Goal: Task Accomplishment & Management: Manage account settings

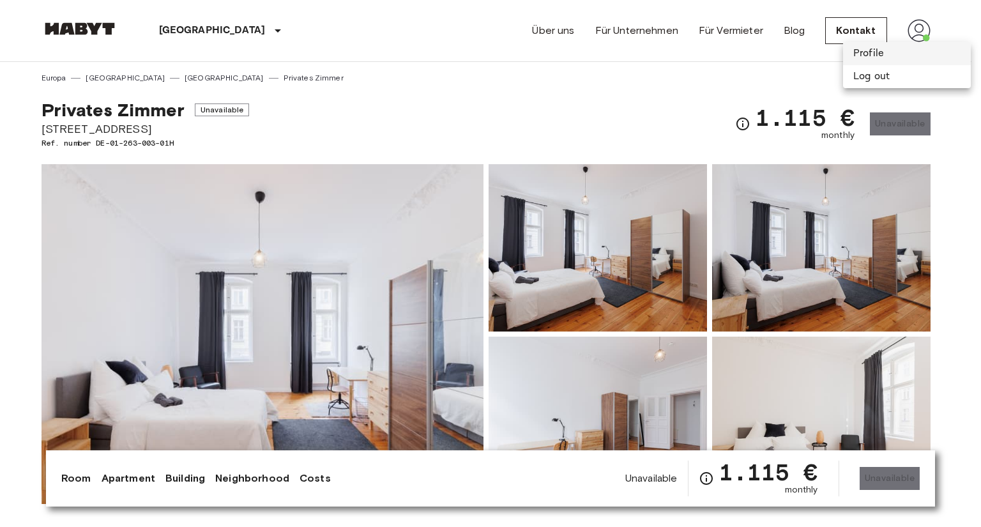
click at [870, 56] on li "Profile" at bounding box center [907, 53] width 128 height 23
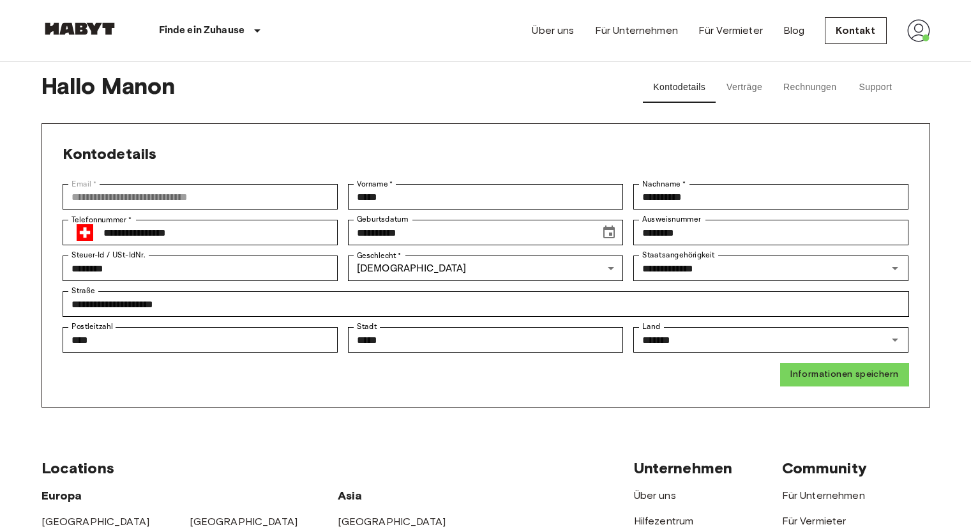
click at [747, 92] on button "Verträge" at bounding box center [744, 87] width 57 height 31
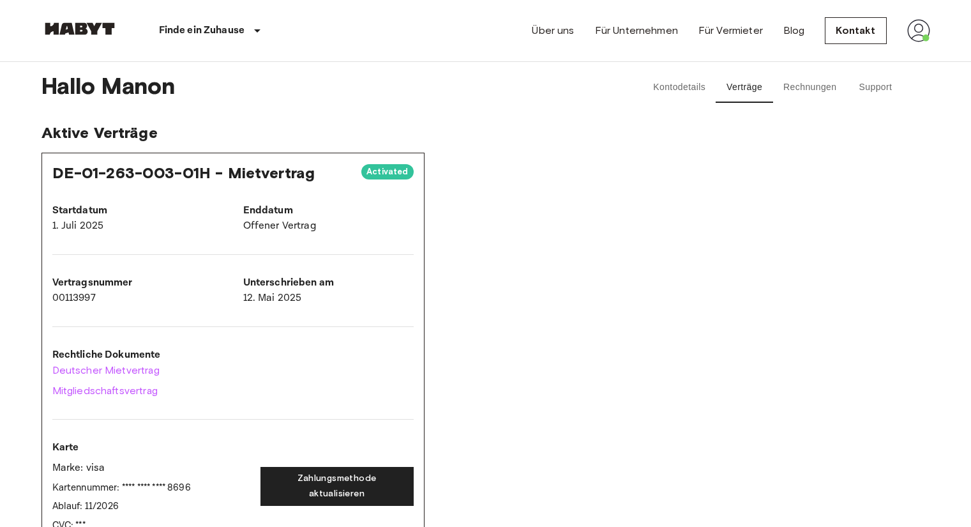
click at [794, 89] on button "Rechnungen" at bounding box center [809, 87] width 73 height 31
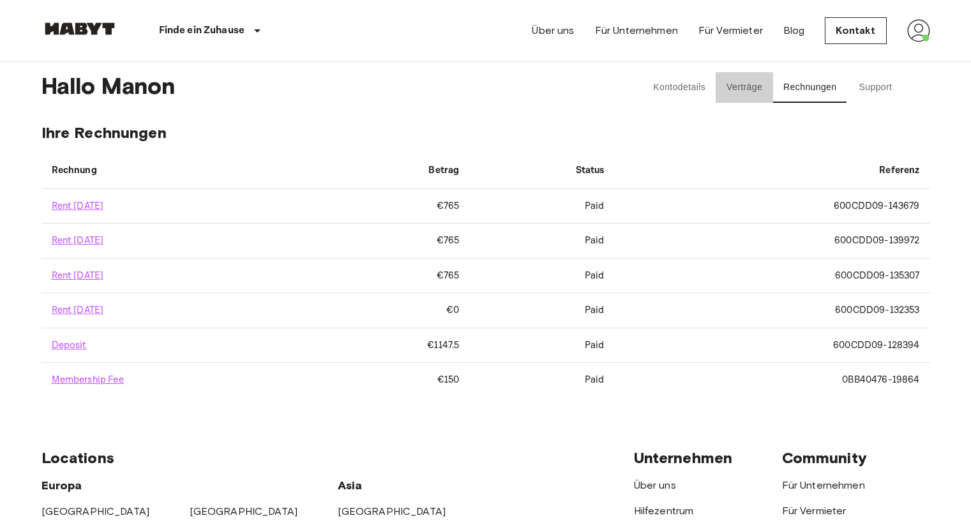
click at [766, 88] on button "Verträge" at bounding box center [744, 87] width 57 height 31
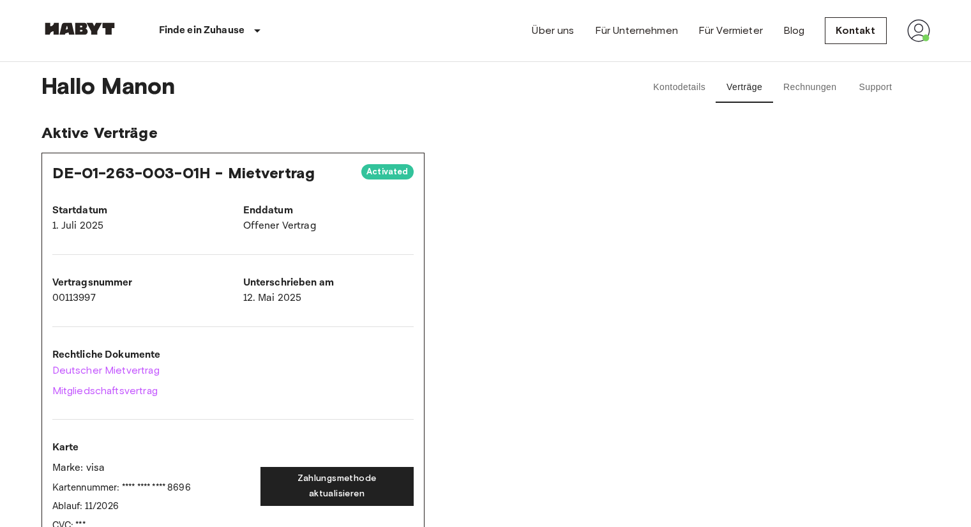
click at [805, 94] on button "Rechnungen" at bounding box center [809, 87] width 73 height 31
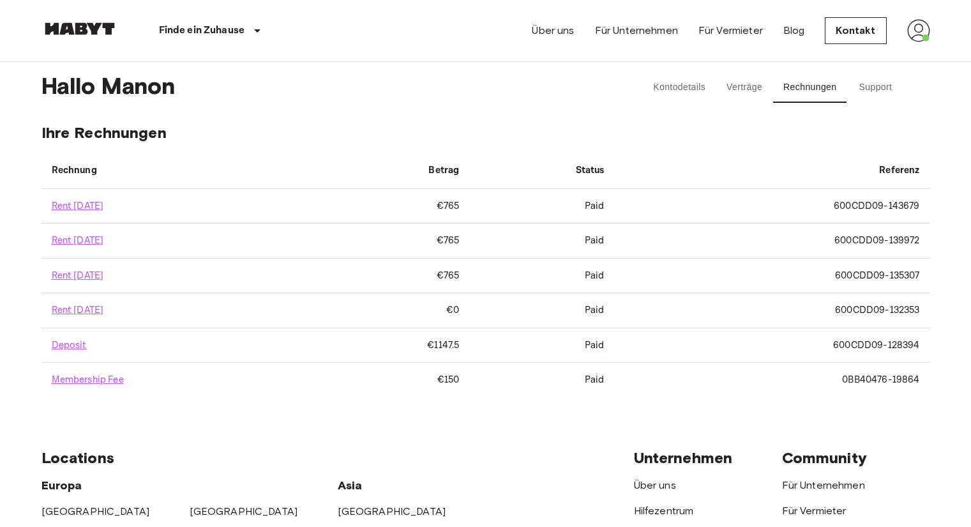
click at [690, 88] on button "Kontodetails" at bounding box center [679, 87] width 73 height 31
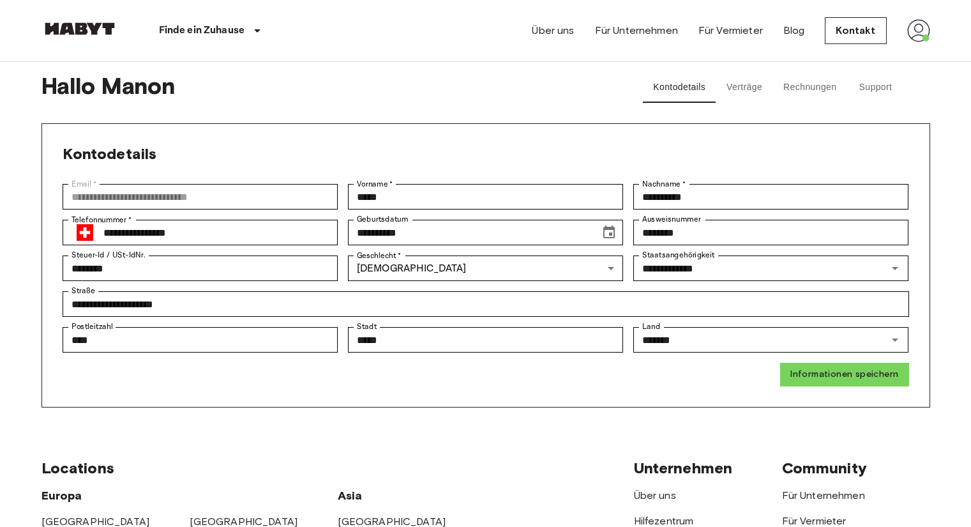
click at [923, 34] on img at bounding box center [918, 30] width 23 height 23
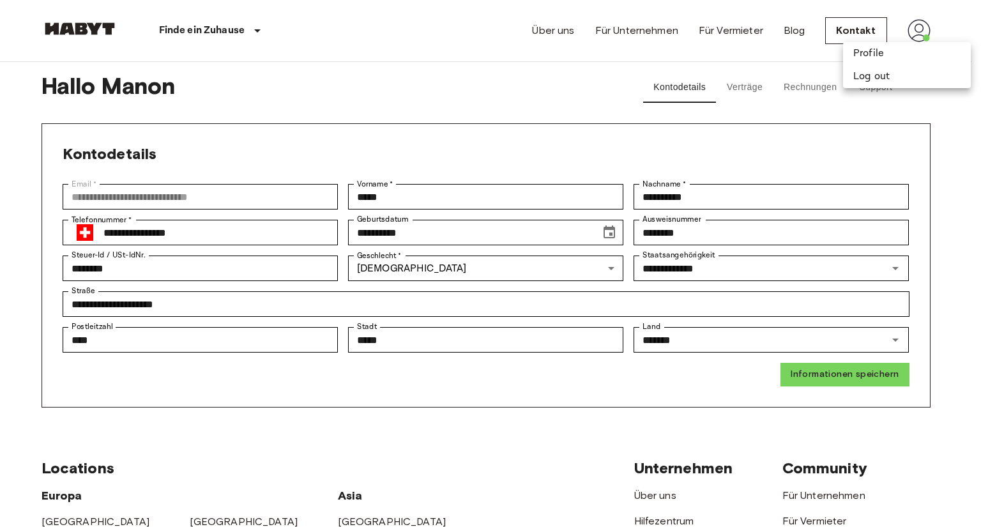
click at [739, 88] on div at bounding box center [490, 263] width 981 height 527
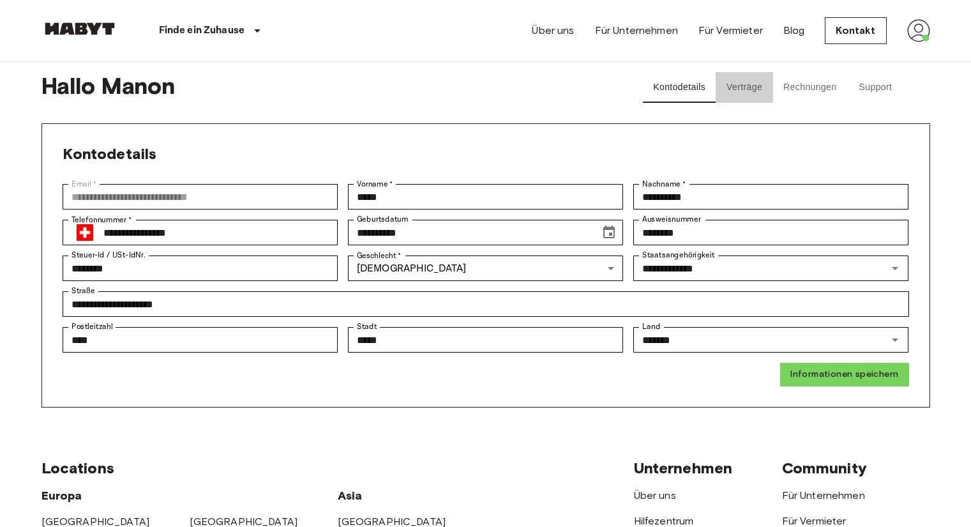
click at [739, 85] on button "Verträge" at bounding box center [744, 87] width 57 height 31
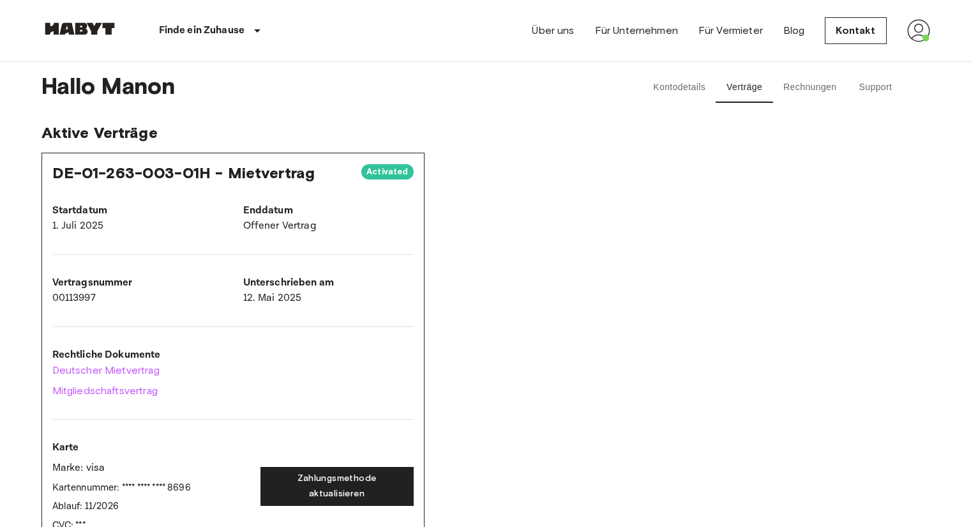
click at [821, 89] on button "Rechnungen" at bounding box center [809, 87] width 73 height 31
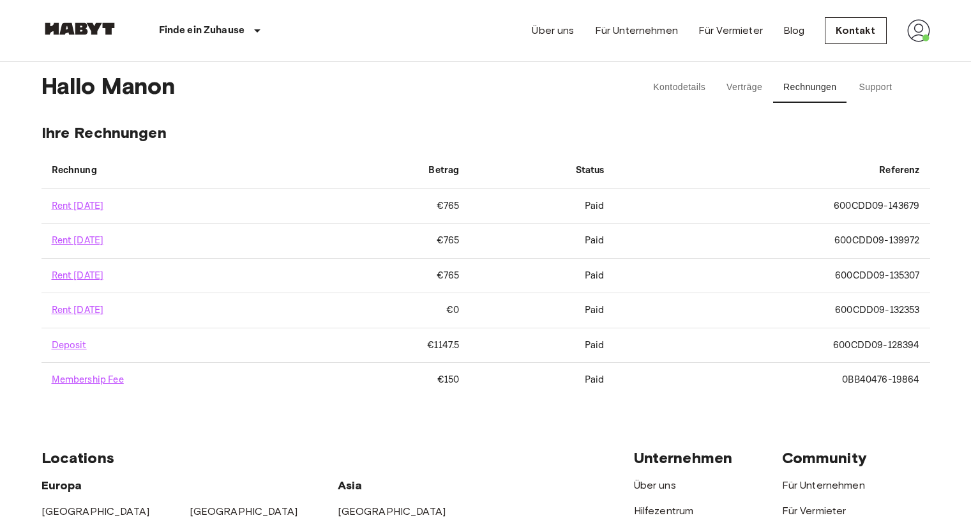
click at [728, 89] on button "Verträge" at bounding box center [744, 87] width 57 height 31
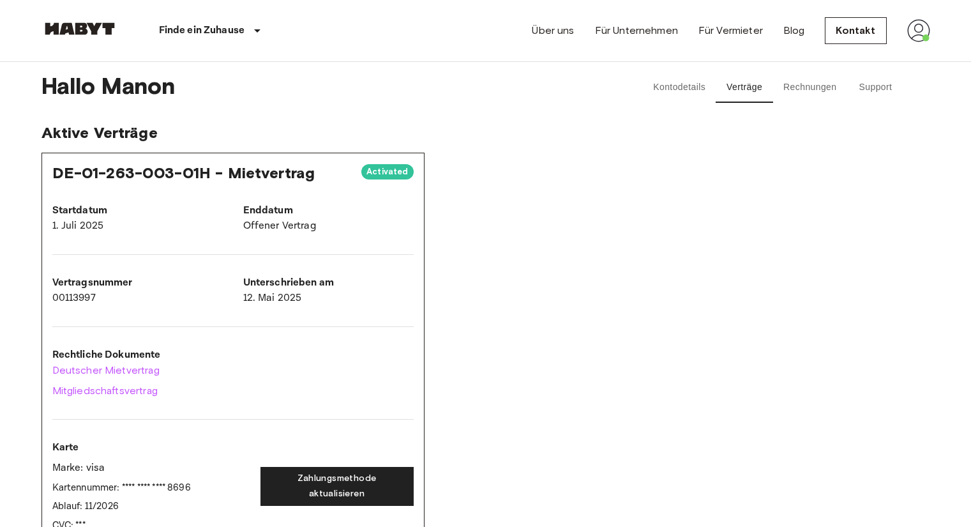
click at [677, 81] on button "Kontodetails" at bounding box center [679, 87] width 73 height 31
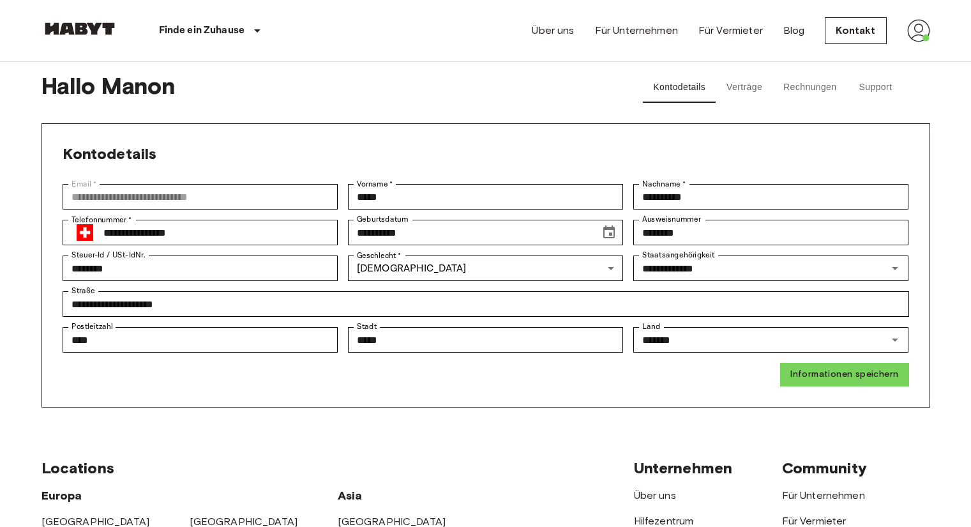
scroll to position [1, 0]
drag, startPoint x: 478, startPoint y: 311, endPoint x: 374, endPoint y: 123, distance: 215.2
click at [374, 123] on div "**********" at bounding box center [485, 265] width 889 height 284
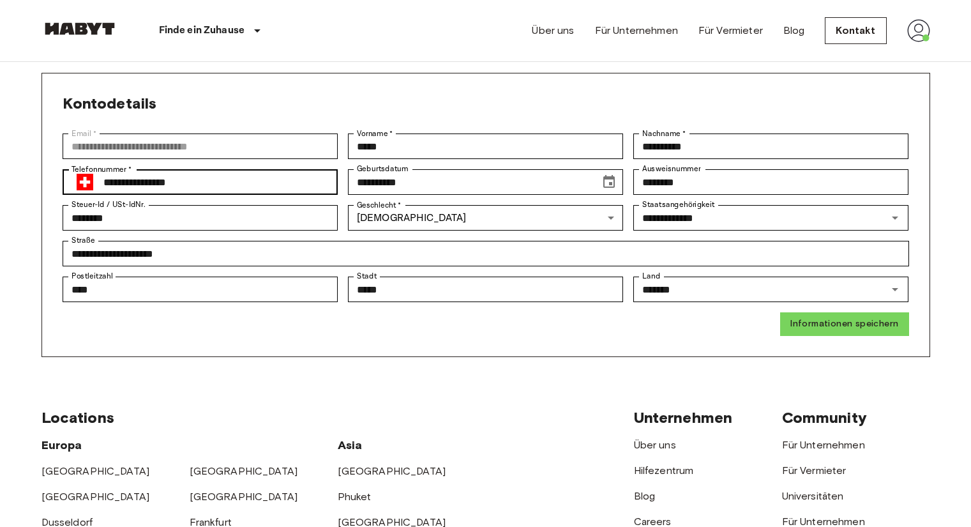
scroll to position [51, 0]
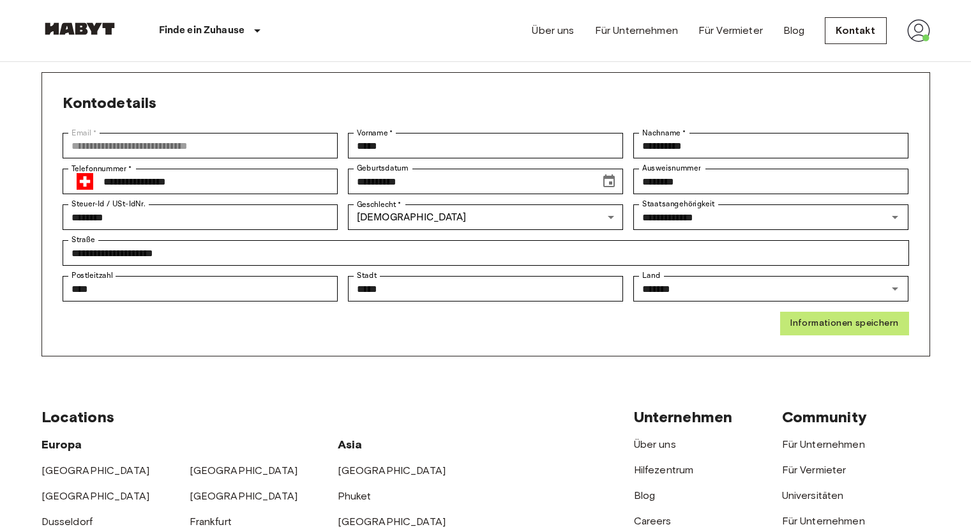
click at [836, 327] on button "Informationen speichern" at bounding box center [844, 324] width 128 height 24
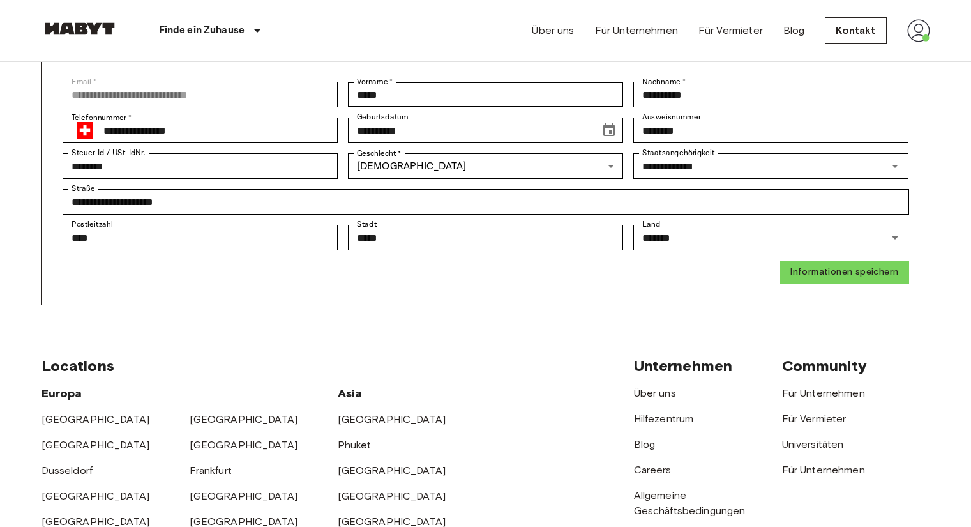
scroll to position [0, 0]
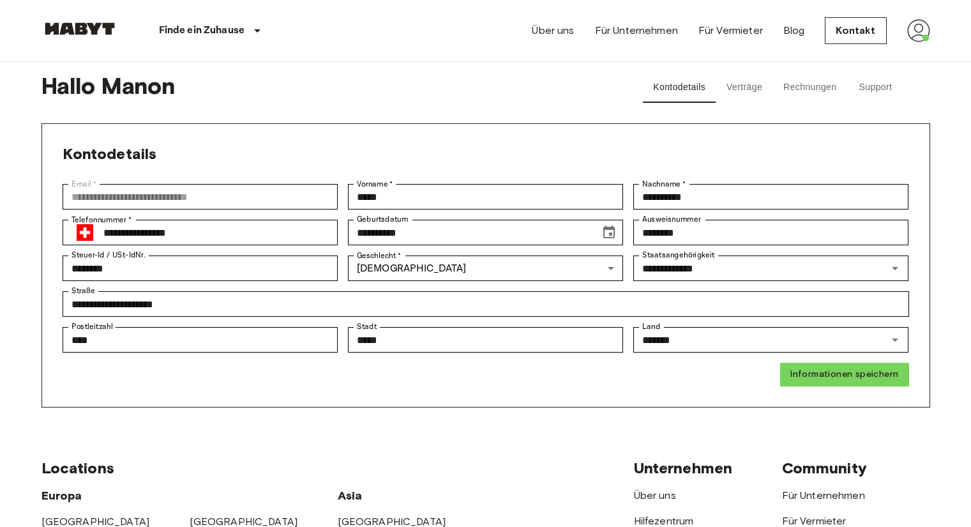
click at [757, 84] on button "Verträge" at bounding box center [744, 87] width 57 height 31
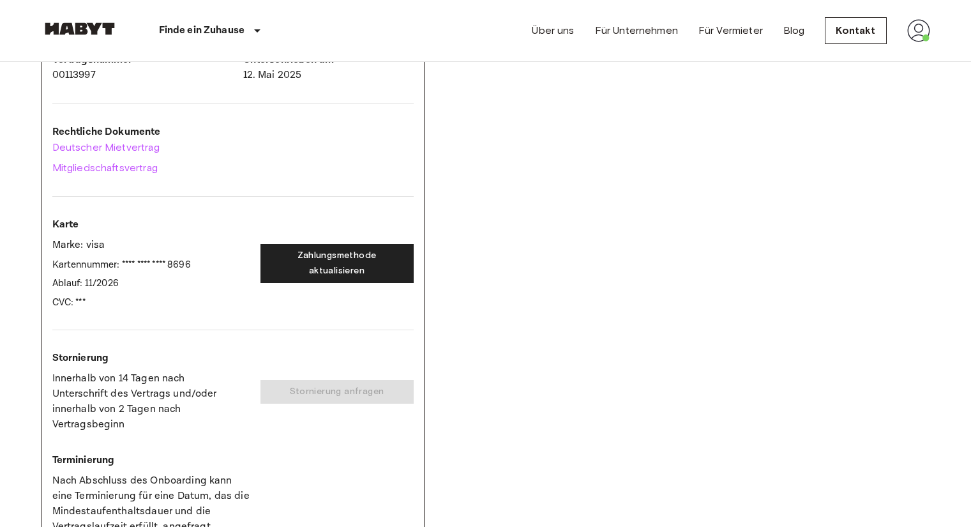
scroll to position [291, 0]
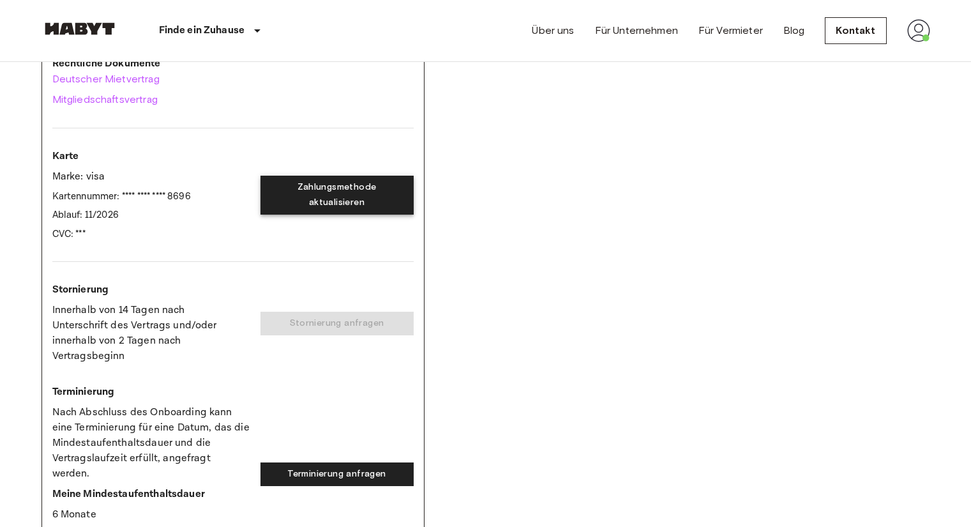
click at [331, 187] on button "Zahlungsmethode aktualisieren" at bounding box center [336, 195] width 153 height 39
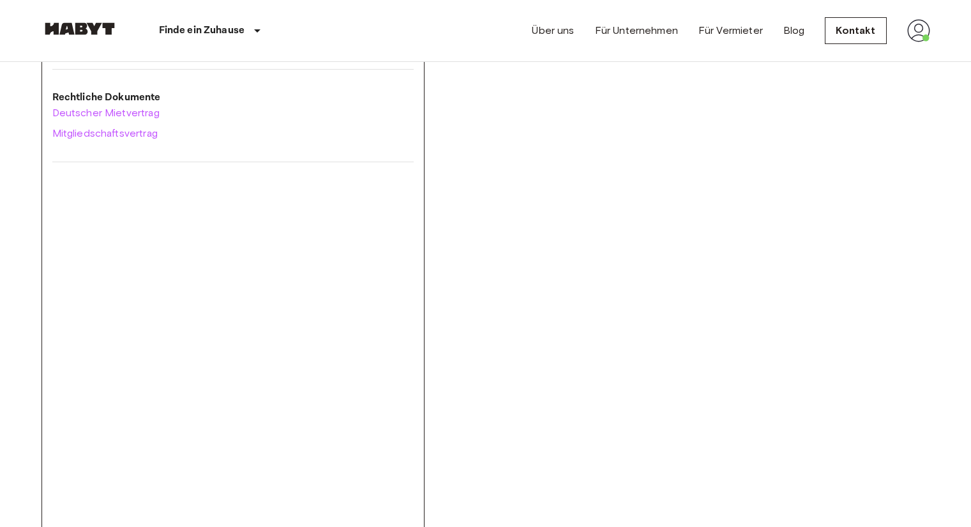
scroll to position [540, 0]
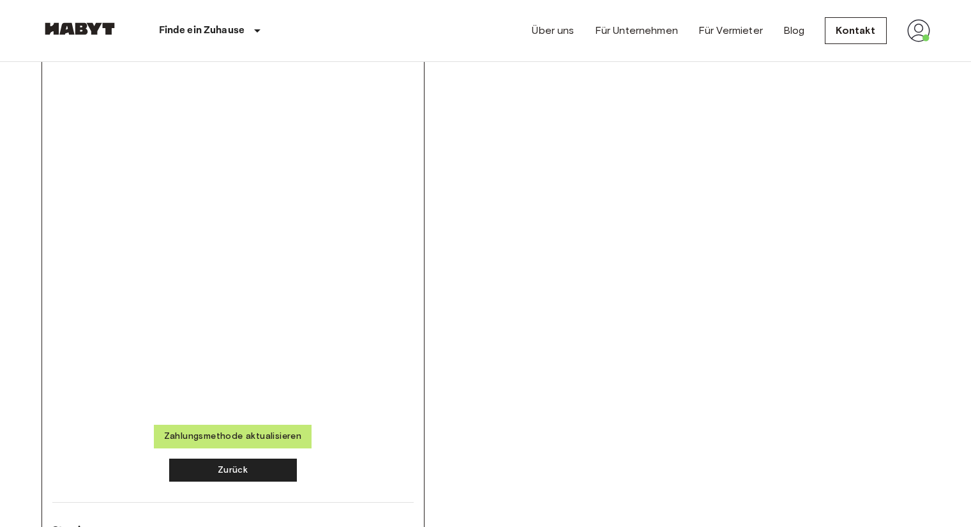
click at [202, 433] on button "Zahlungsmethode aktualisieren" at bounding box center [233, 437] width 158 height 24
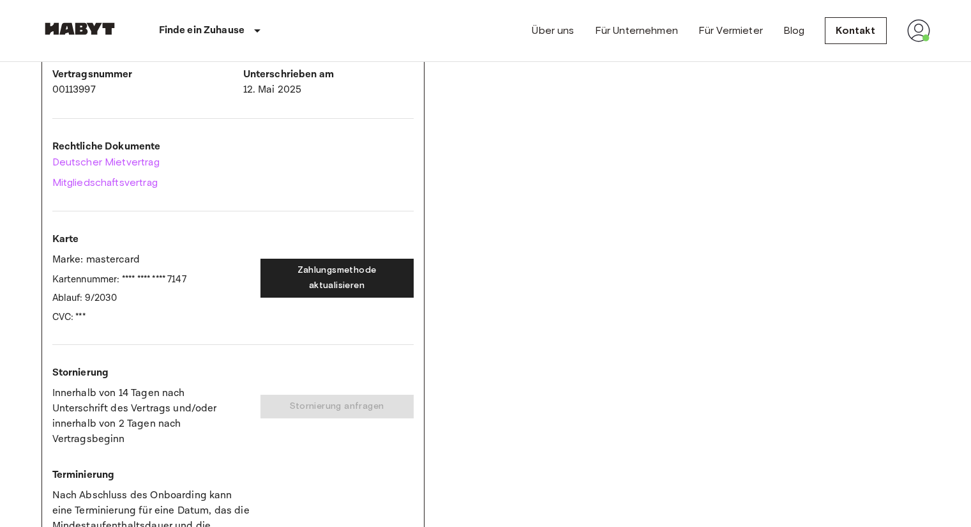
scroll to position [0, 0]
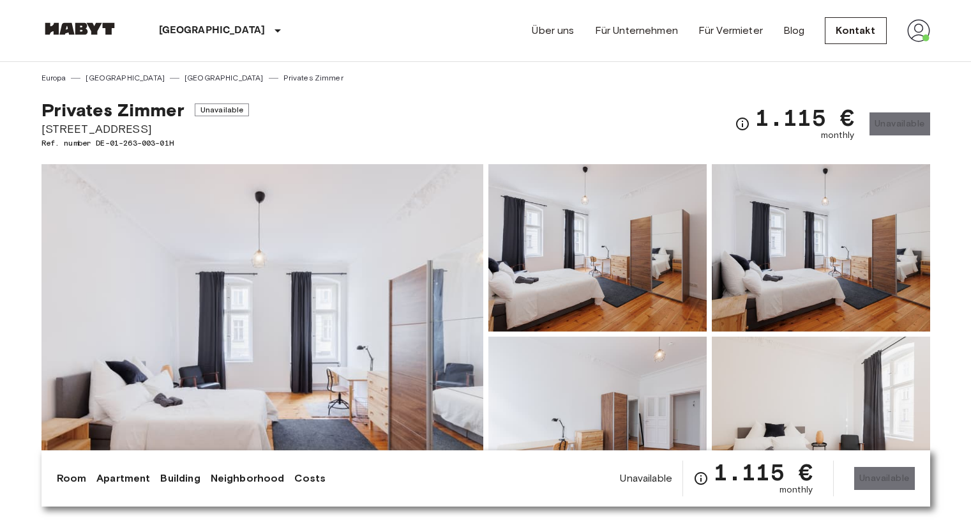
click at [923, 40] on img at bounding box center [918, 30] width 23 height 23
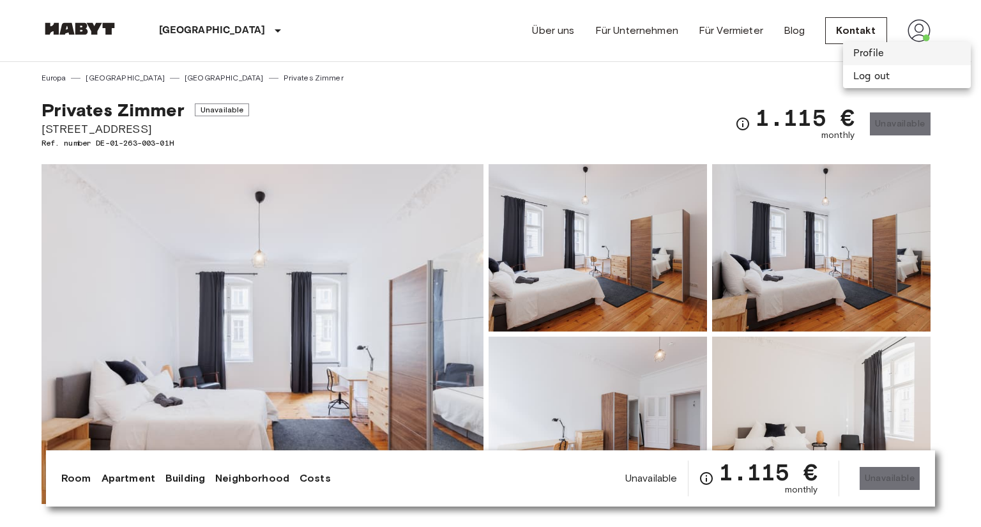
click at [890, 52] on li "Profile" at bounding box center [907, 53] width 128 height 23
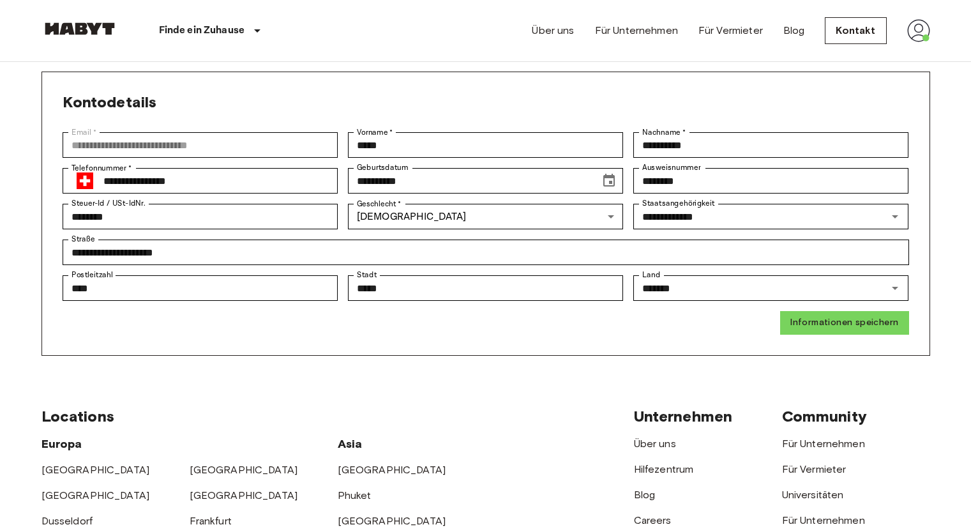
scroll to position [11, 0]
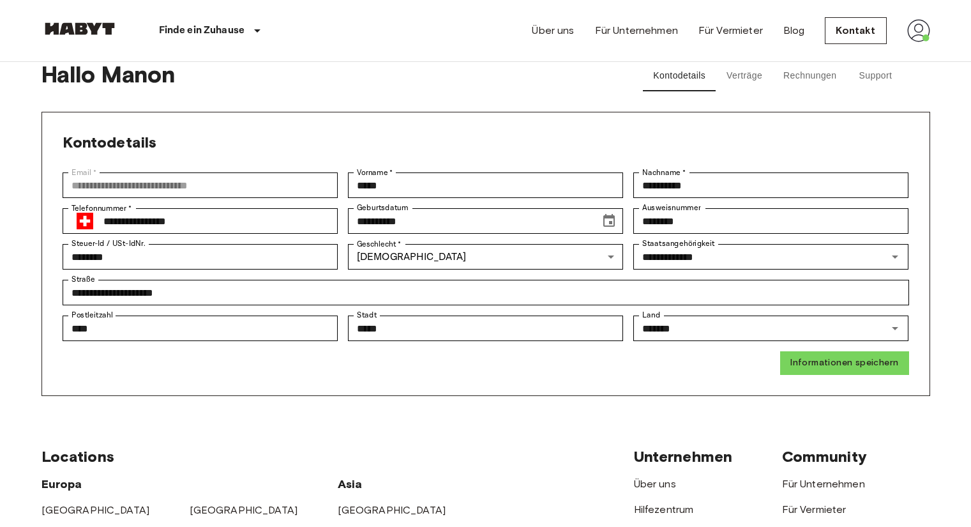
click at [741, 79] on button "Verträge" at bounding box center [744, 76] width 57 height 31
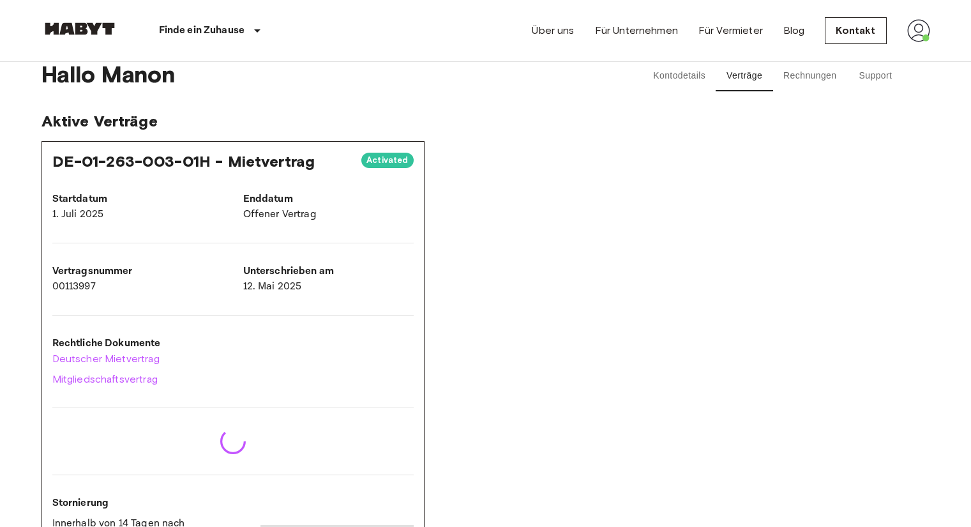
click at [788, 80] on button "Rechnungen" at bounding box center [809, 76] width 73 height 31
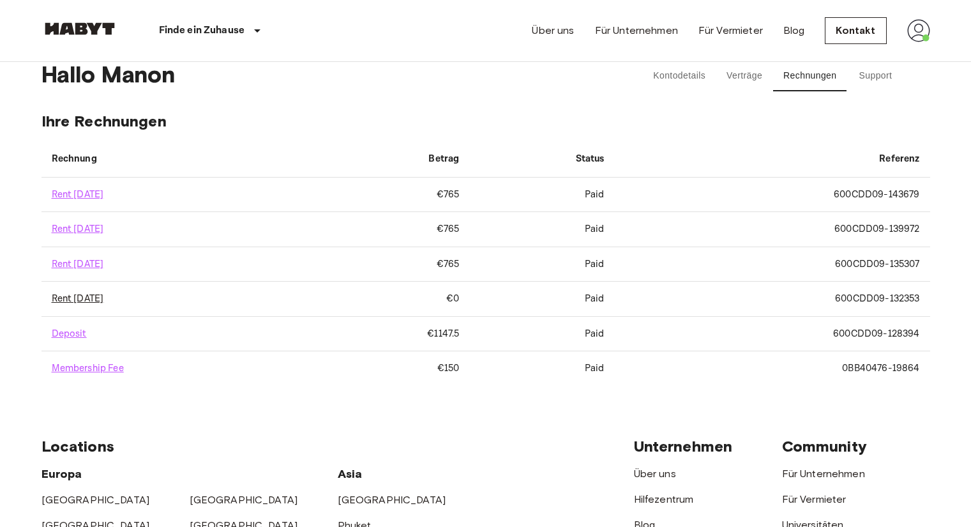
click at [100, 294] on link "Rent [DATE]" at bounding box center [78, 298] width 52 height 12
click at [104, 195] on link "Rent [DATE]" at bounding box center [78, 194] width 52 height 12
click at [558, 58] on div "Über uns Für Unternehmen Für Vermieter Blog Kontakt" at bounding box center [731, 30] width 398 height 61
click at [104, 224] on link "Rent [DATE]" at bounding box center [78, 229] width 52 height 12
